Goal: Information Seeking & Learning: Check status

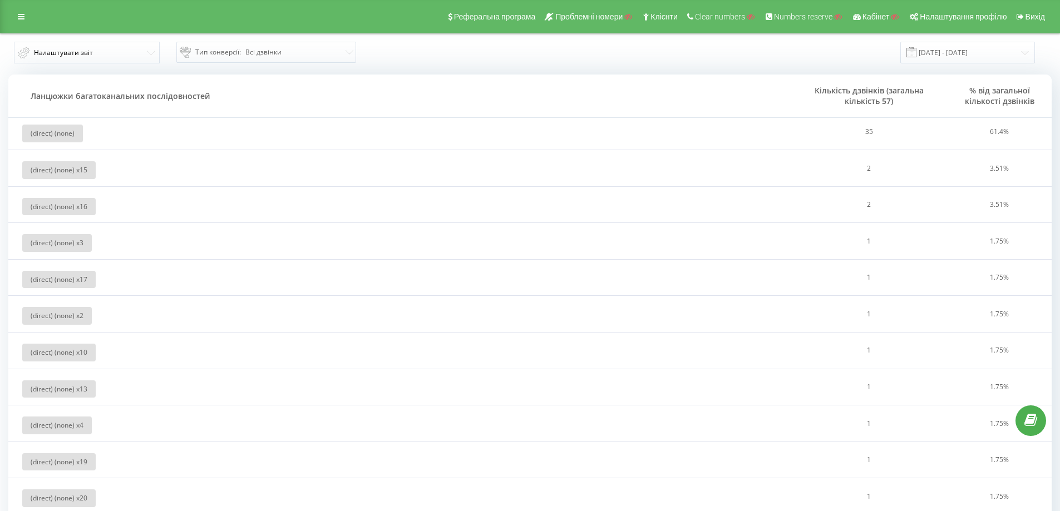
drag, startPoint x: 240, startPoint y: 280, endPoint x: 181, endPoint y: 120, distance: 170.8
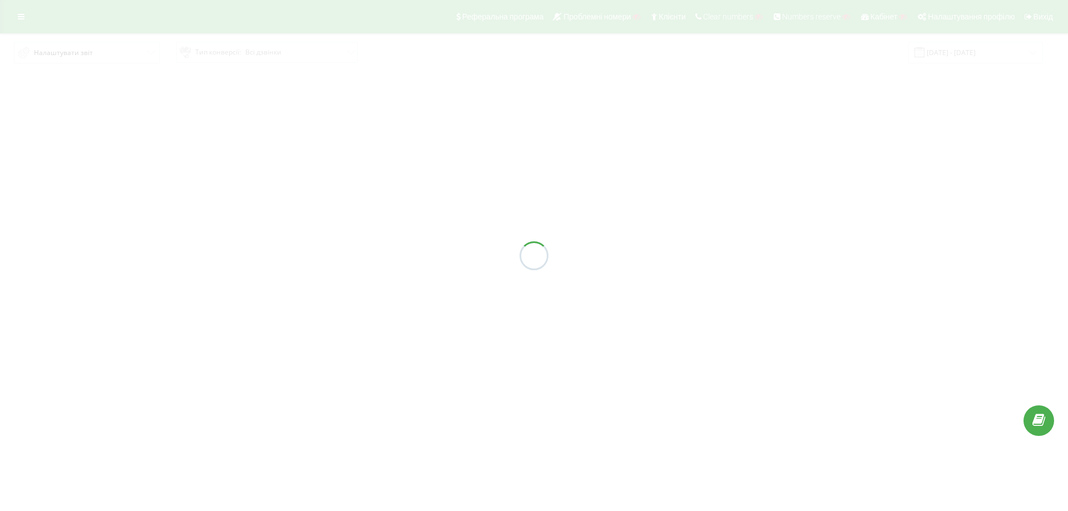
click at [602, 102] on div at bounding box center [534, 255] width 1068 height 511
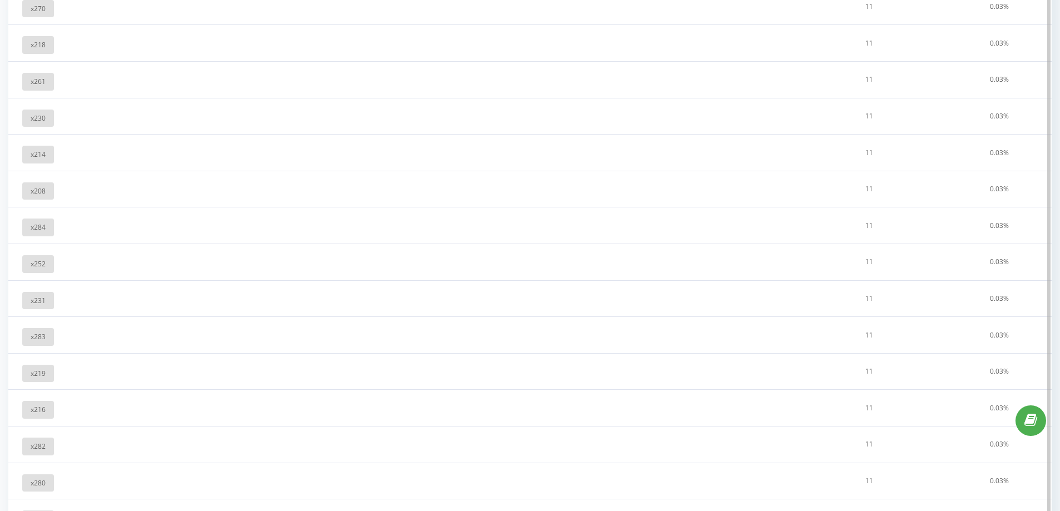
drag, startPoint x: 281, startPoint y: 171, endPoint x: 492, endPoint y: 313, distance: 254.2
